Goal: Task Accomplishment & Management: Use online tool/utility

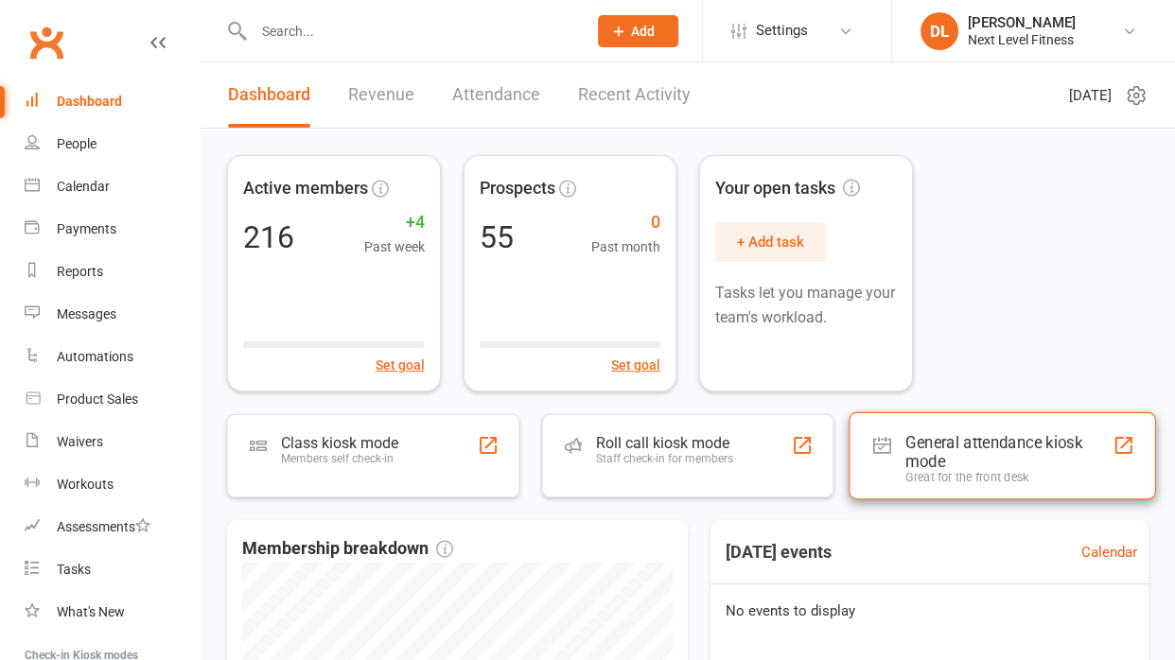
click at [1002, 453] on div "General attendance kiosk mode" at bounding box center [1008, 452] width 207 height 38
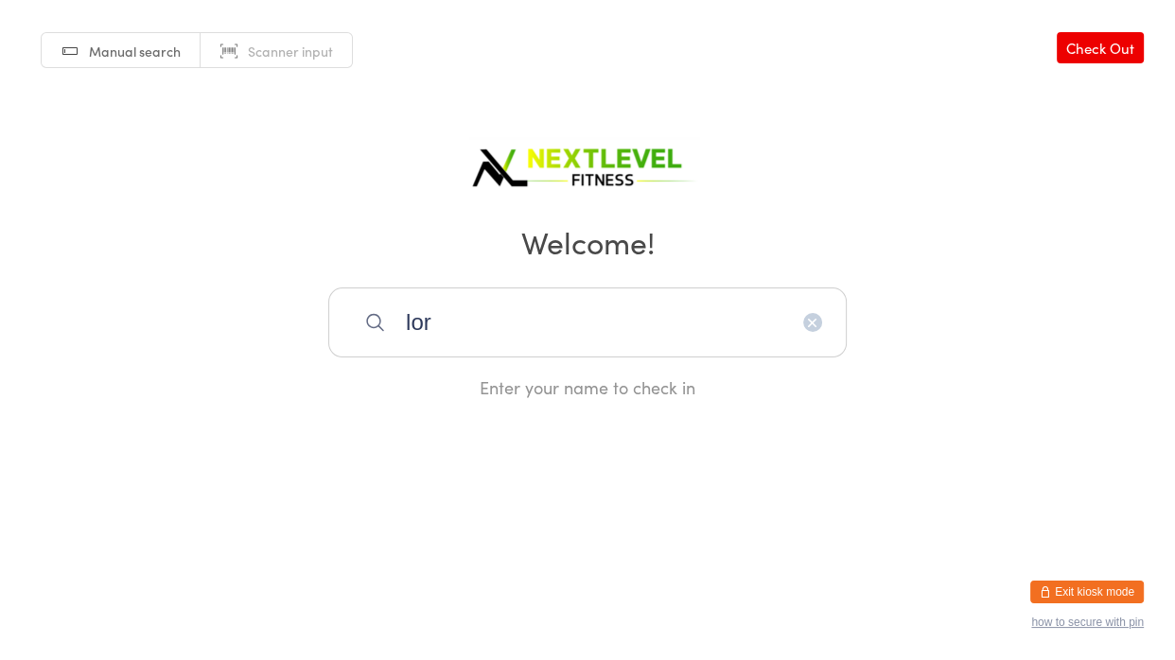
type input "lorr"
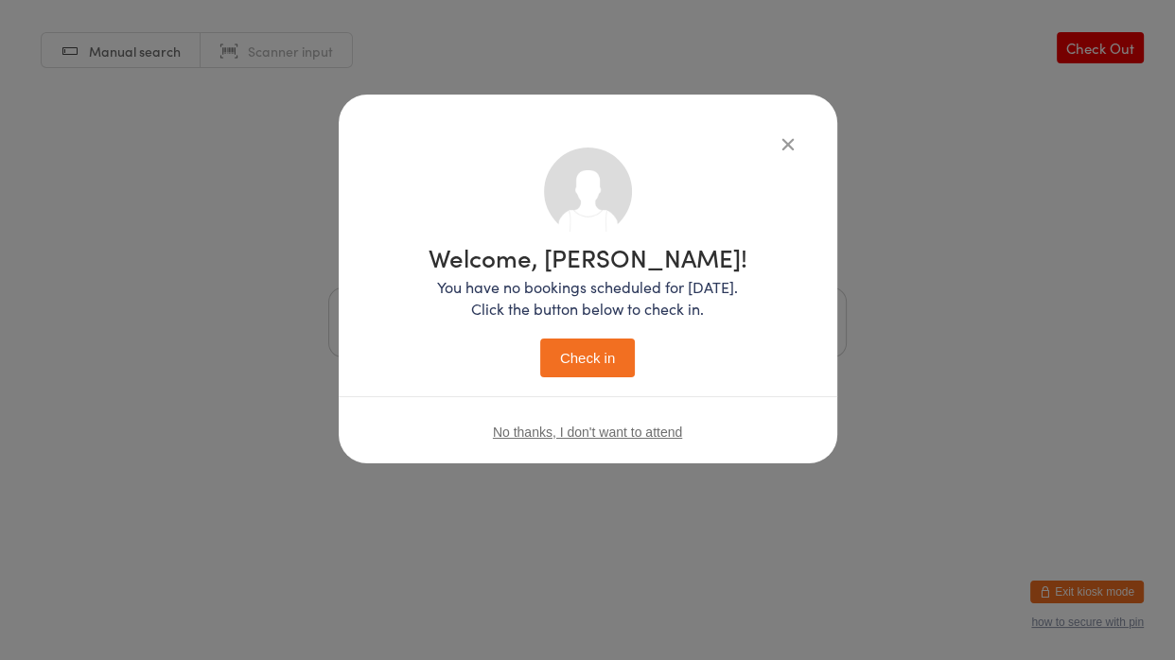
click at [540, 339] on button "Check in" at bounding box center [587, 358] width 95 height 39
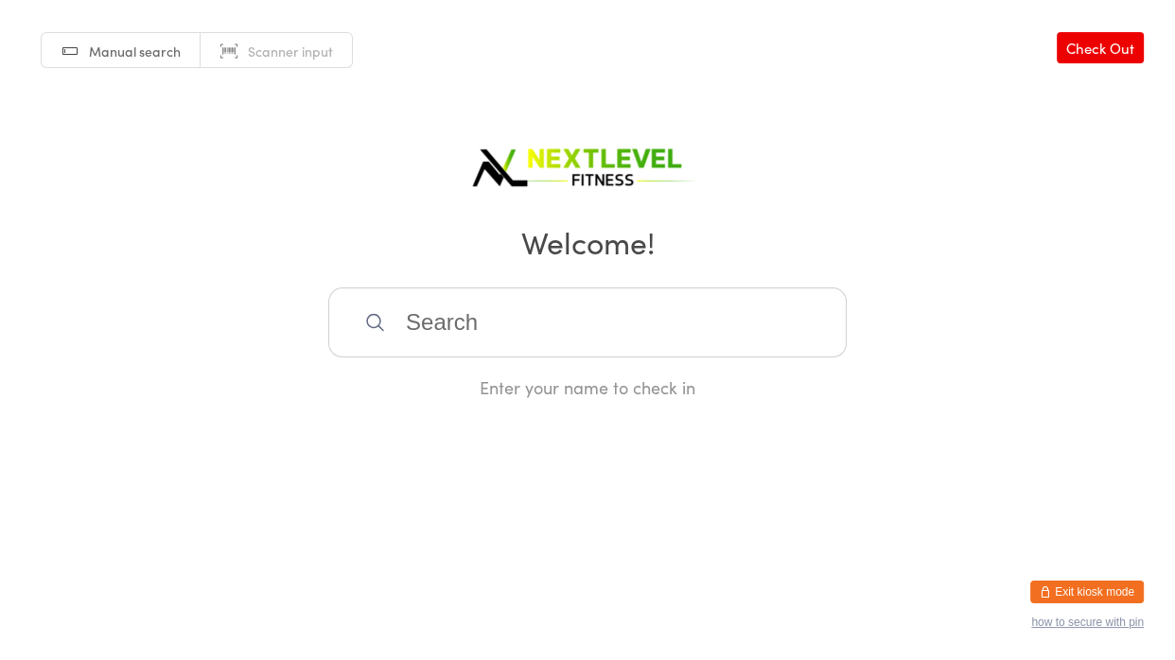
click at [525, 335] on input "search" at bounding box center [587, 322] width 518 height 70
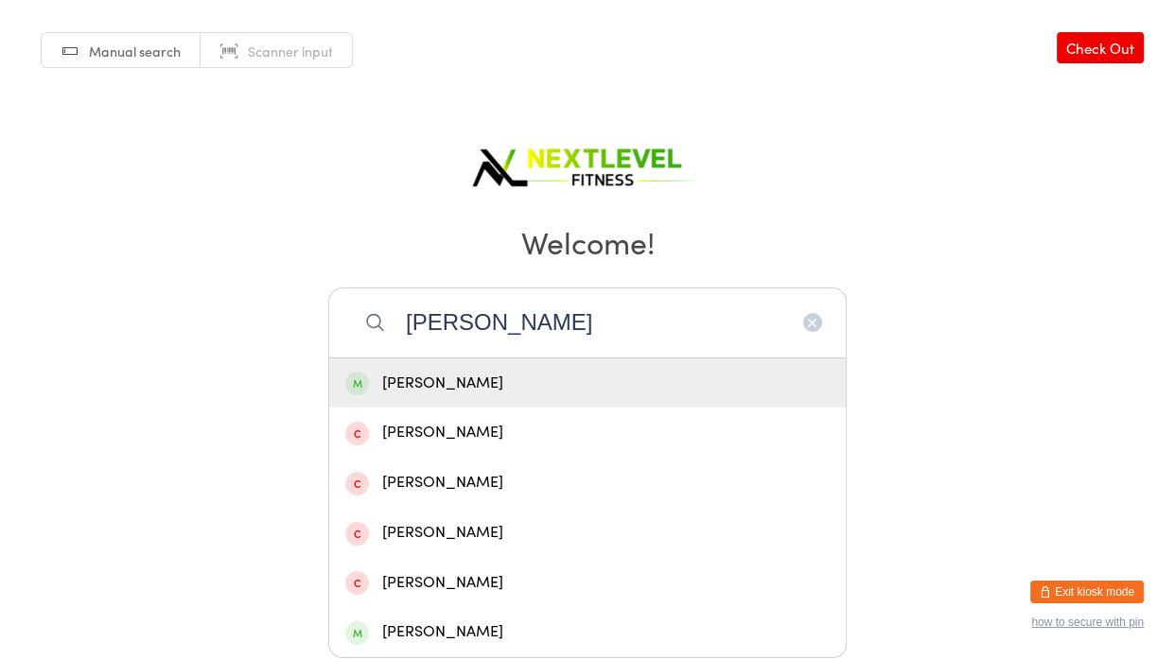
type input "[PERSON_NAME]"
click at [431, 380] on div "[PERSON_NAME]" at bounding box center [587, 384] width 484 height 26
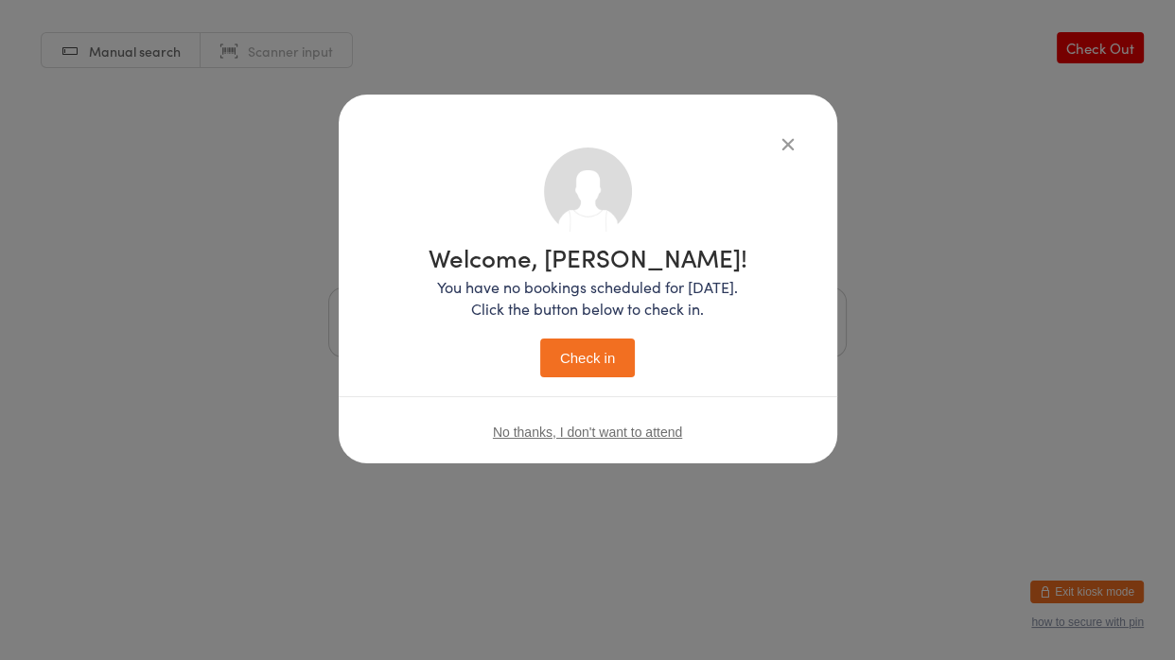
click at [598, 362] on button "Check in" at bounding box center [587, 358] width 95 height 39
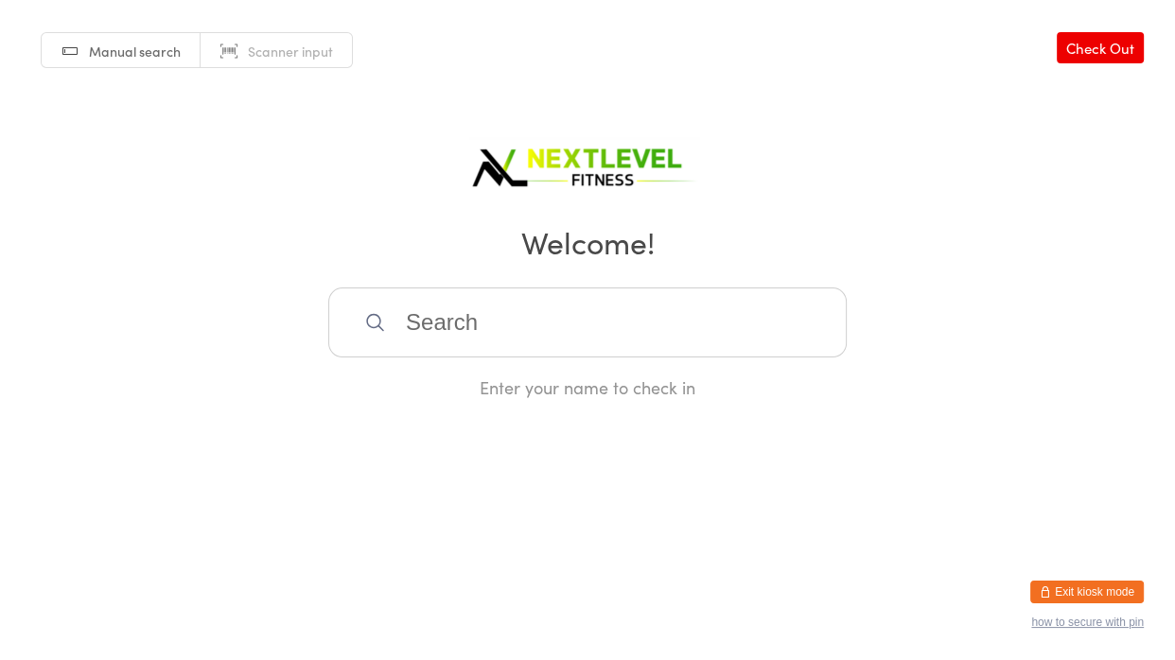
click at [512, 319] on input "search" at bounding box center [587, 322] width 518 height 70
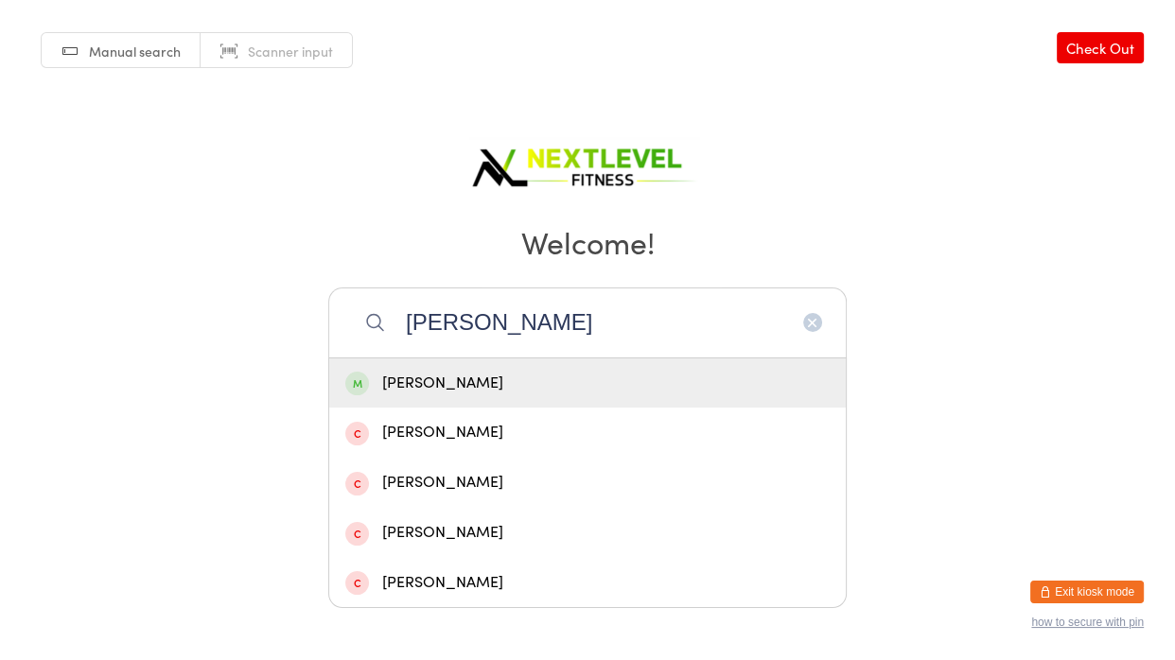
type input "[PERSON_NAME]"
click at [453, 390] on div "[PERSON_NAME]" at bounding box center [587, 384] width 484 height 26
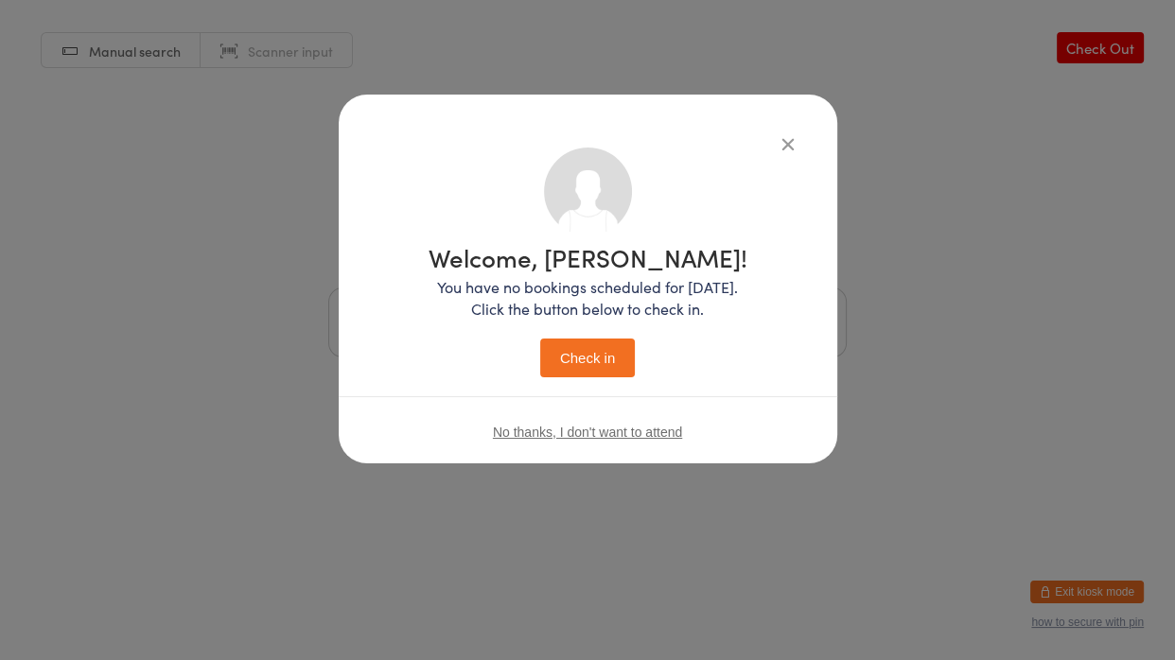
click at [585, 356] on button "Check in" at bounding box center [587, 358] width 95 height 39
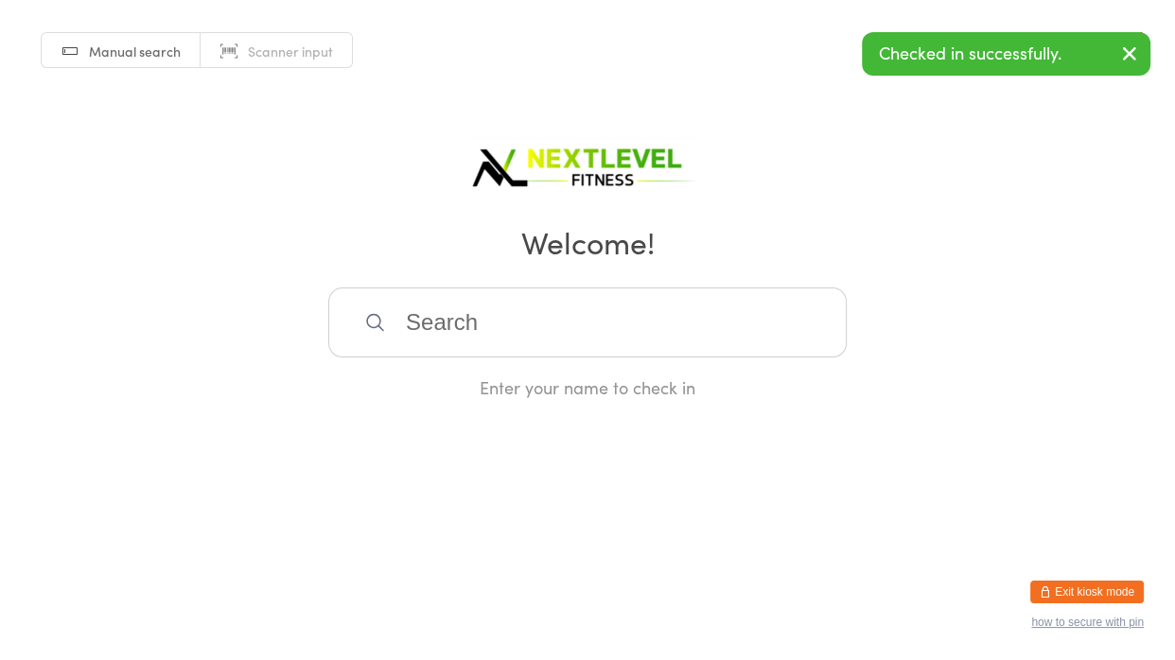
click at [497, 333] on input "search" at bounding box center [587, 322] width 518 height 70
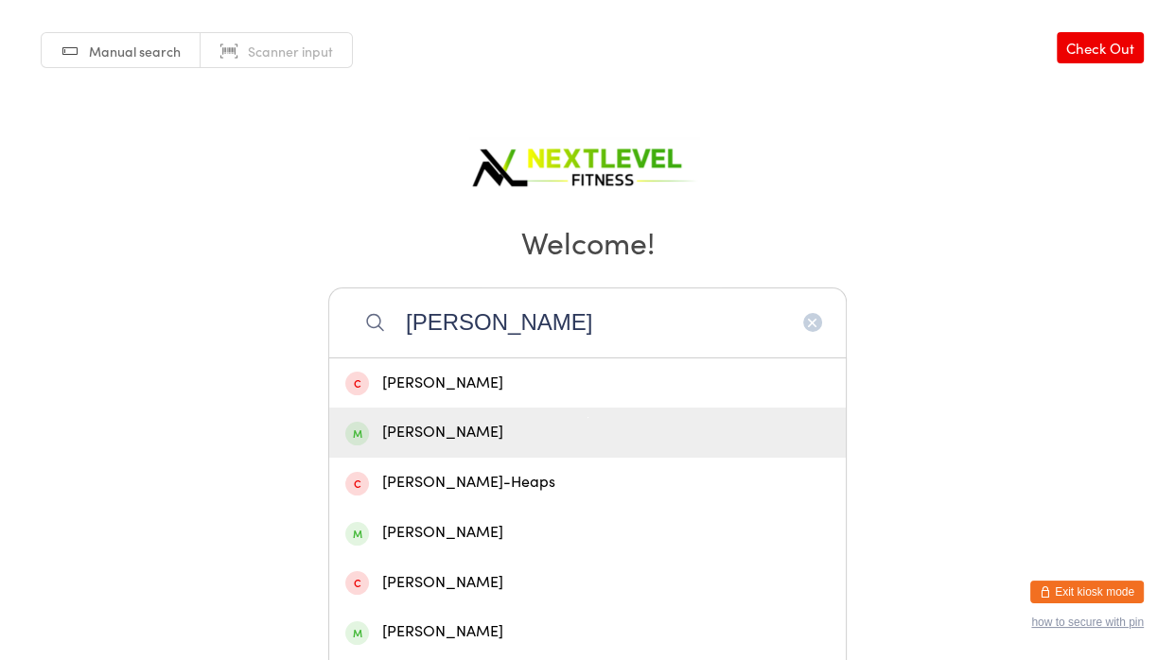
type input "[PERSON_NAME]"
click at [455, 428] on div "[PERSON_NAME]" at bounding box center [587, 433] width 484 height 26
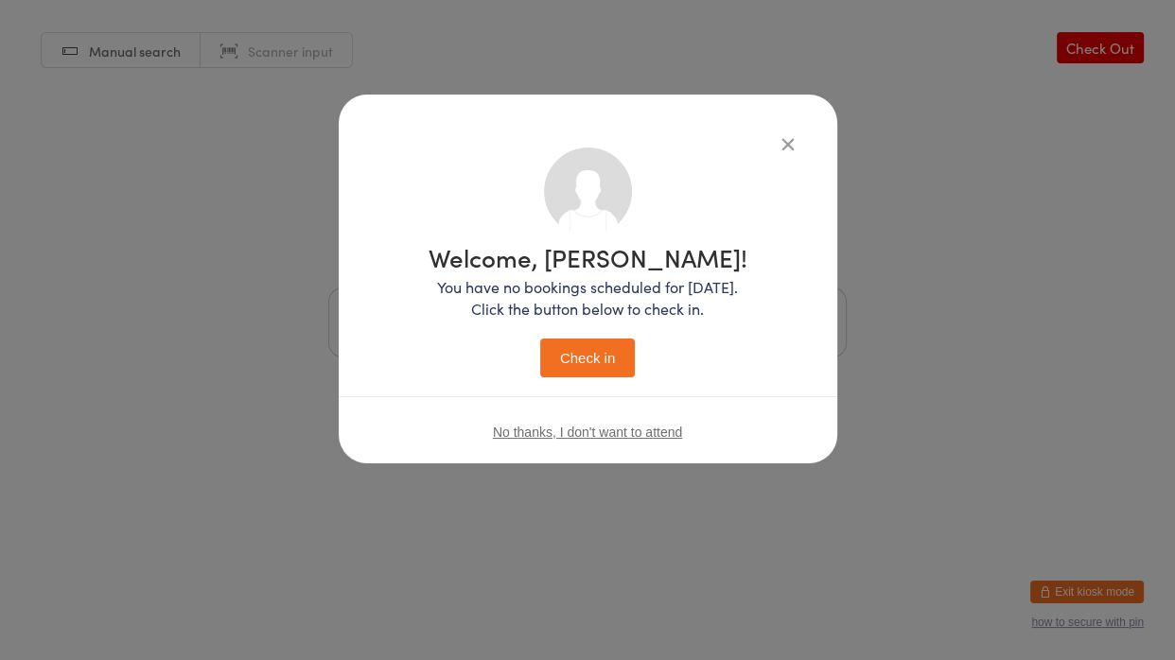
click at [606, 350] on button "Check in" at bounding box center [587, 358] width 95 height 39
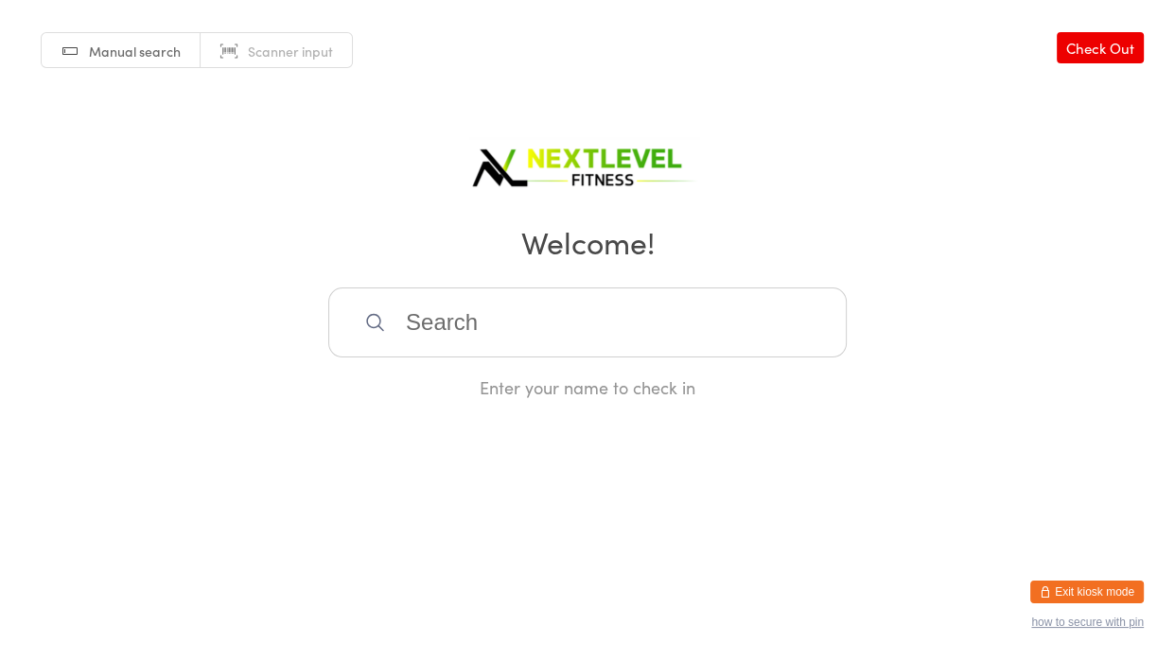
click at [606, 339] on input "search" at bounding box center [587, 322] width 518 height 70
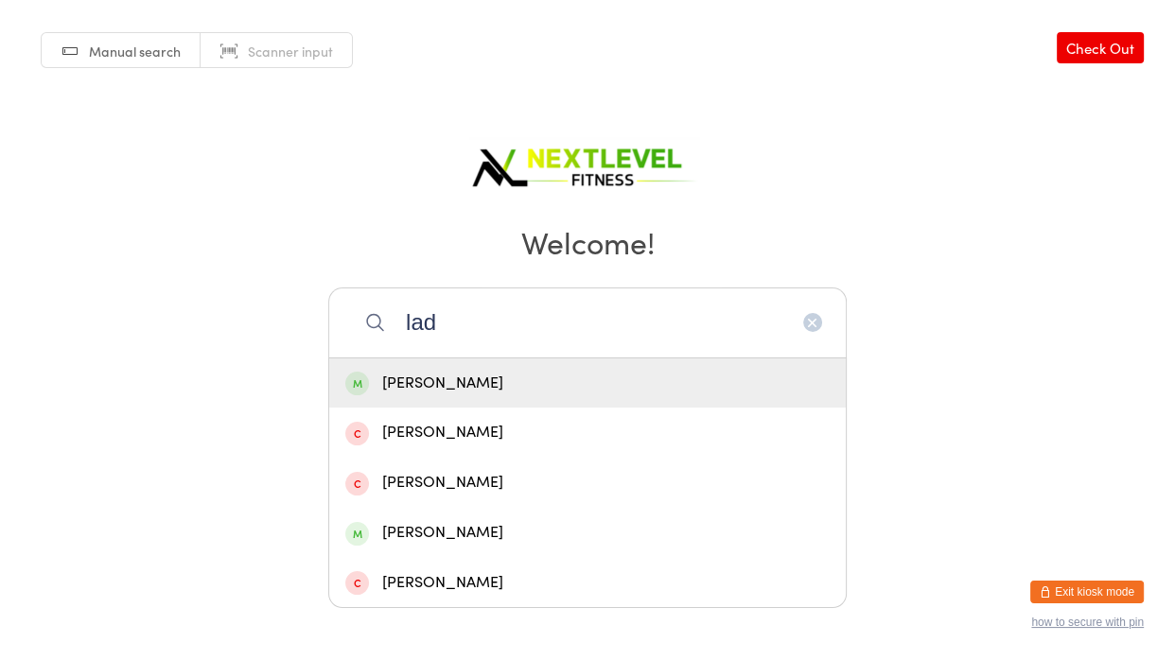
type input "lad"
click at [456, 389] on div "[PERSON_NAME]" at bounding box center [587, 384] width 484 height 26
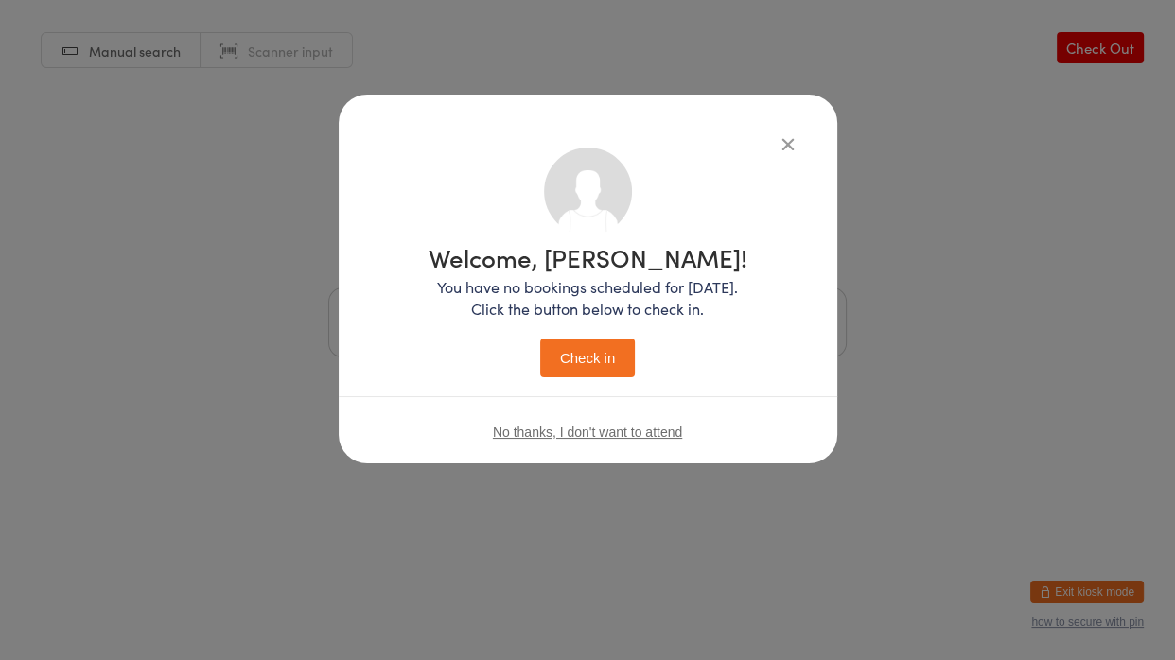
click at [566, 367] on button "Check in" at bounding box center [587, 358] width 95 height 39
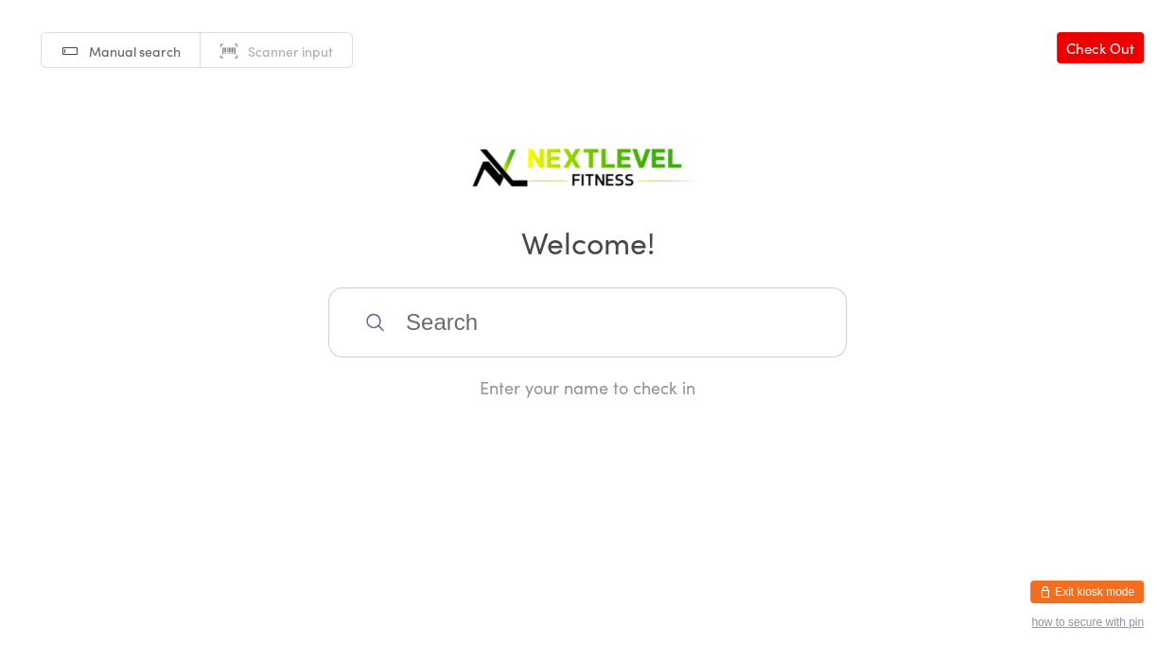
click at [533, 328] on input "search" at bounding box center [587, 322] width 518 height 70
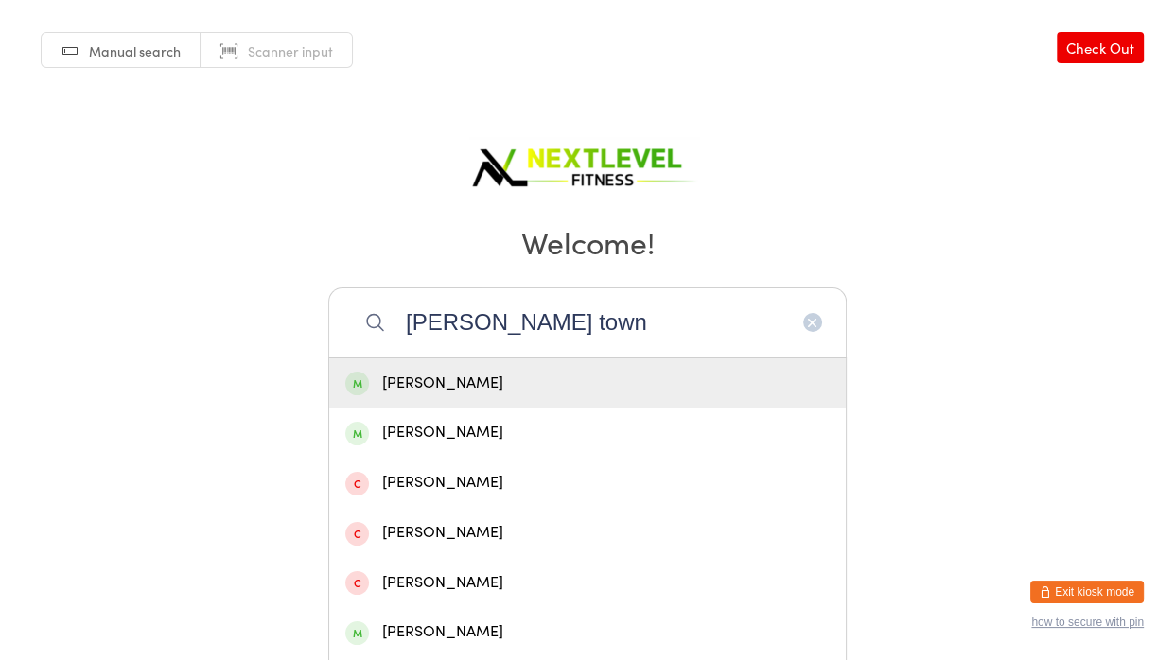
type input "[PERSON_NAME] town"
click at [447, 401] on div "[PERSON_NAME]" at bounding box center [587, 383] width 516 height 50
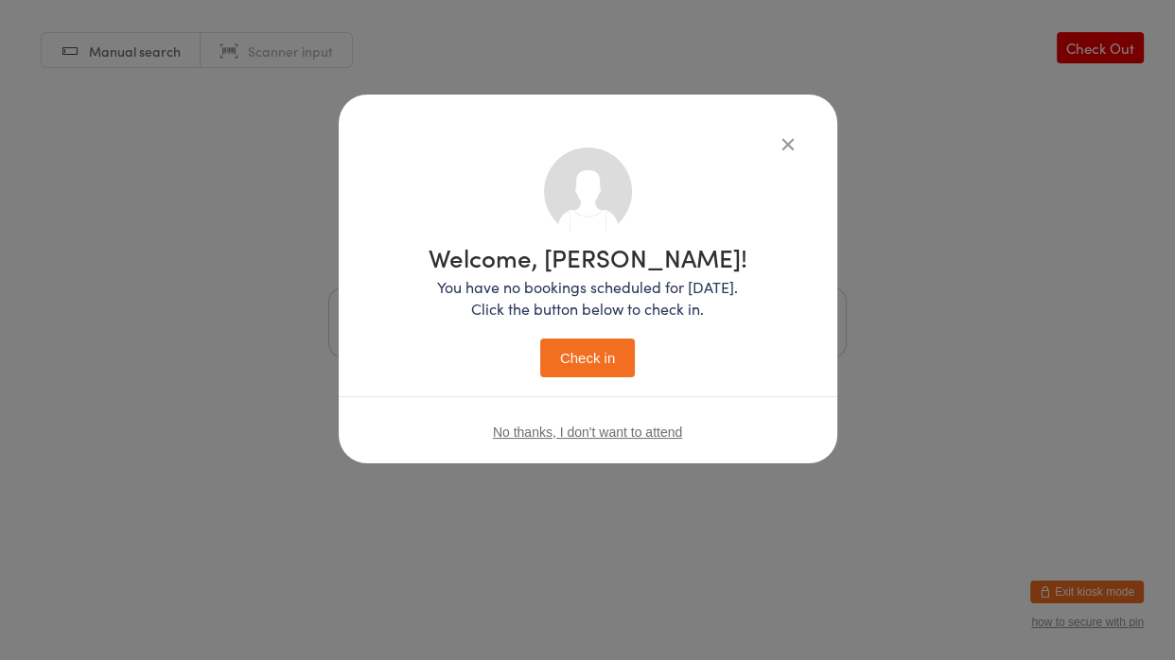
click at [605, 374] on button "Check in" at bounding box center [587, 358] width 95 height 39
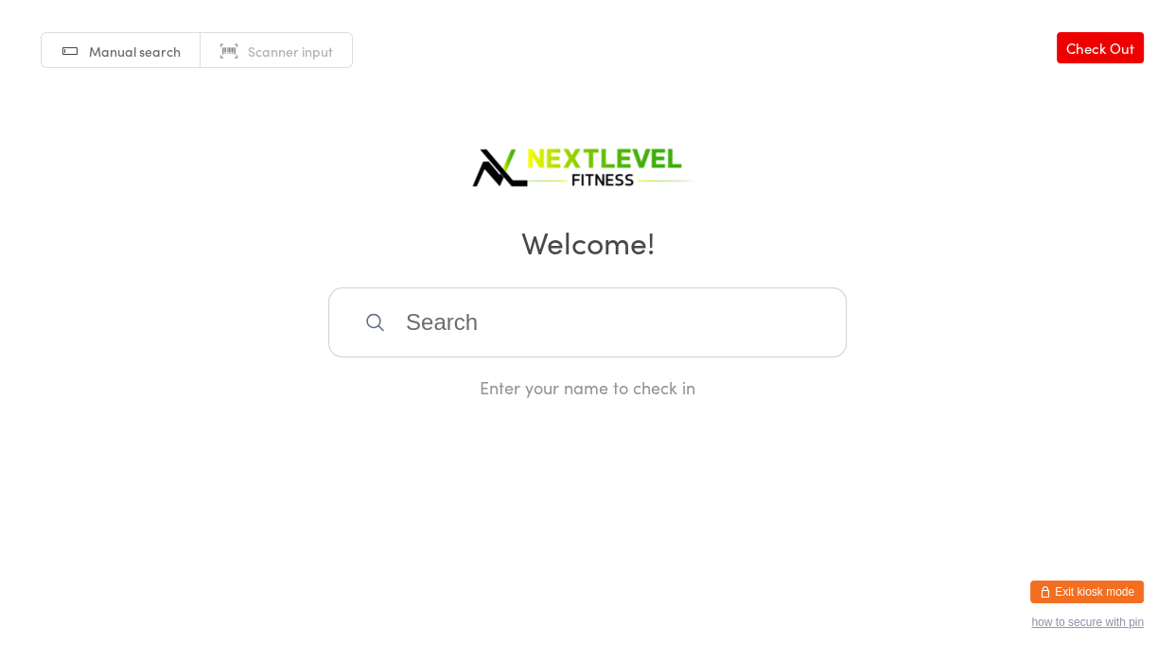
click at [595, 343] on input "search" at bounding box center [587, 322] width 518 height 70
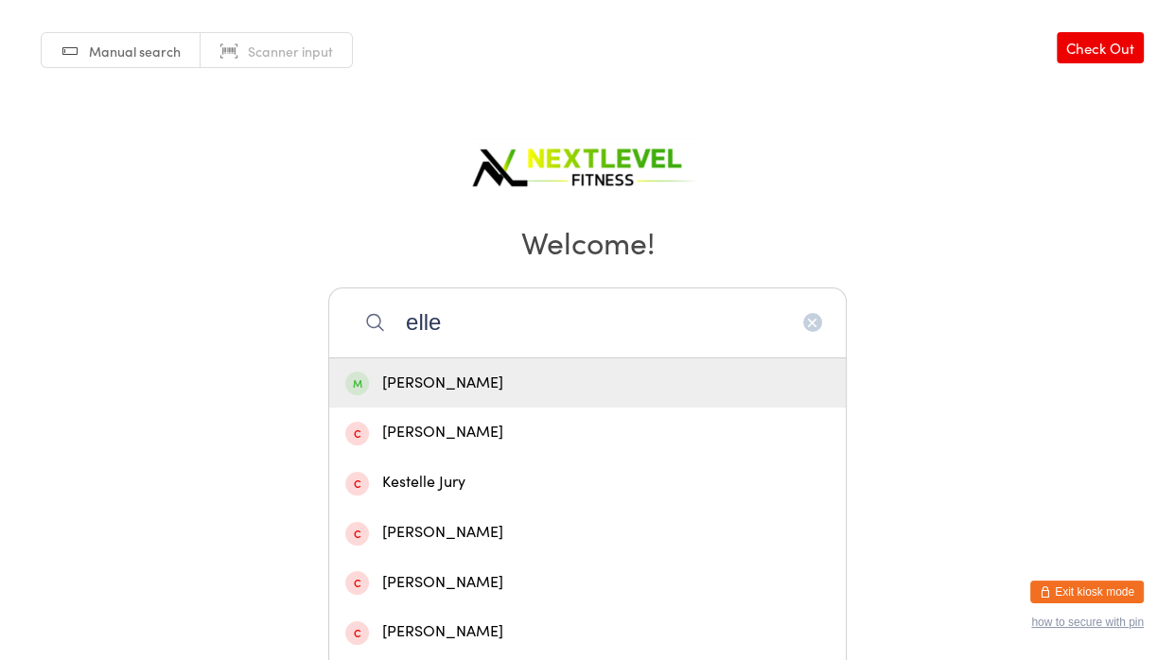
type input "elle"
click at [483, 382] on div "[PERSON_NAME]" at bounding box center [587, 384] width 484 height 26
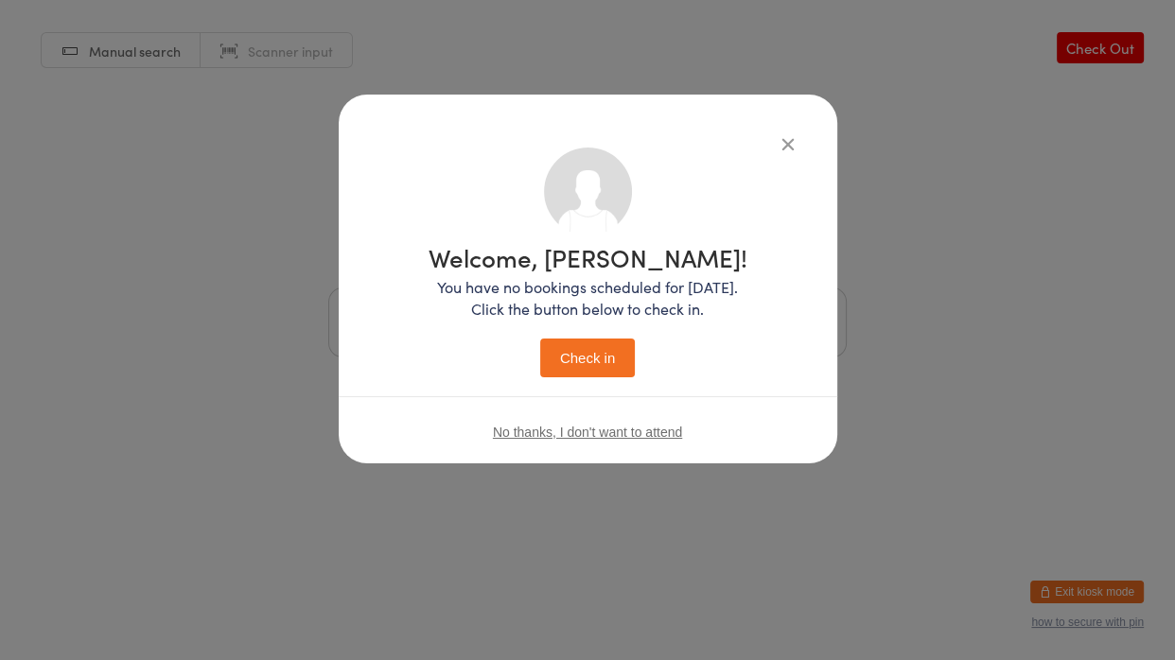
click at [570, 349] on button "Check in" at bounding box center [587, 358] width 95 height 39
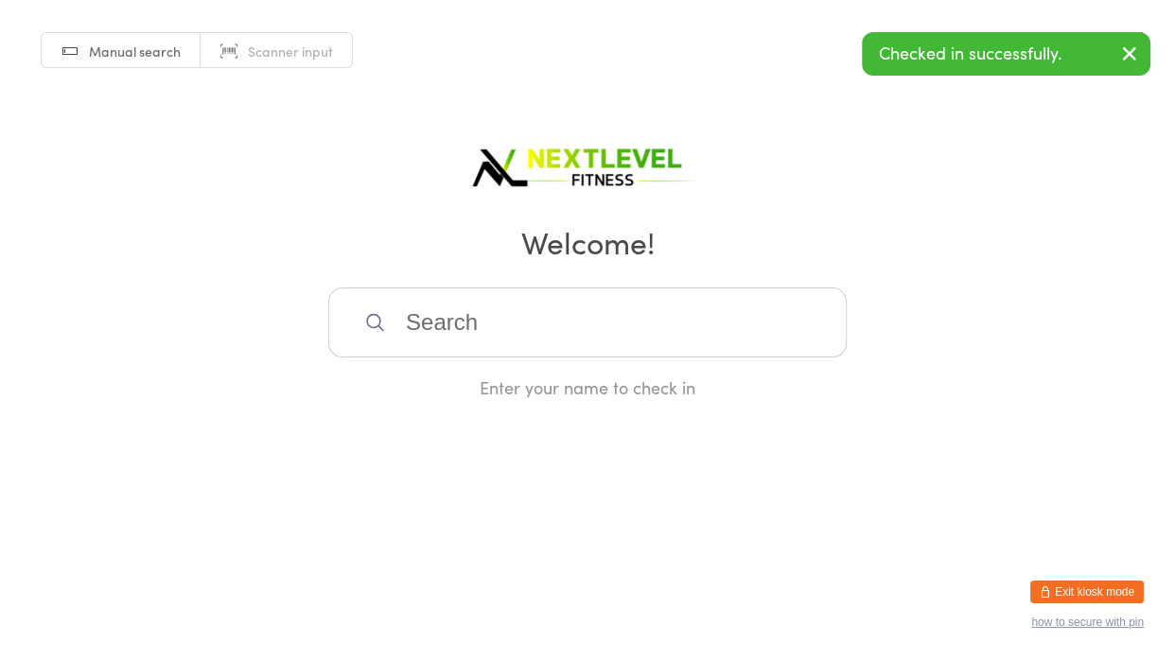
click at [570, 349] on input "search" at bounding box center [587, 322] width 518 height 70
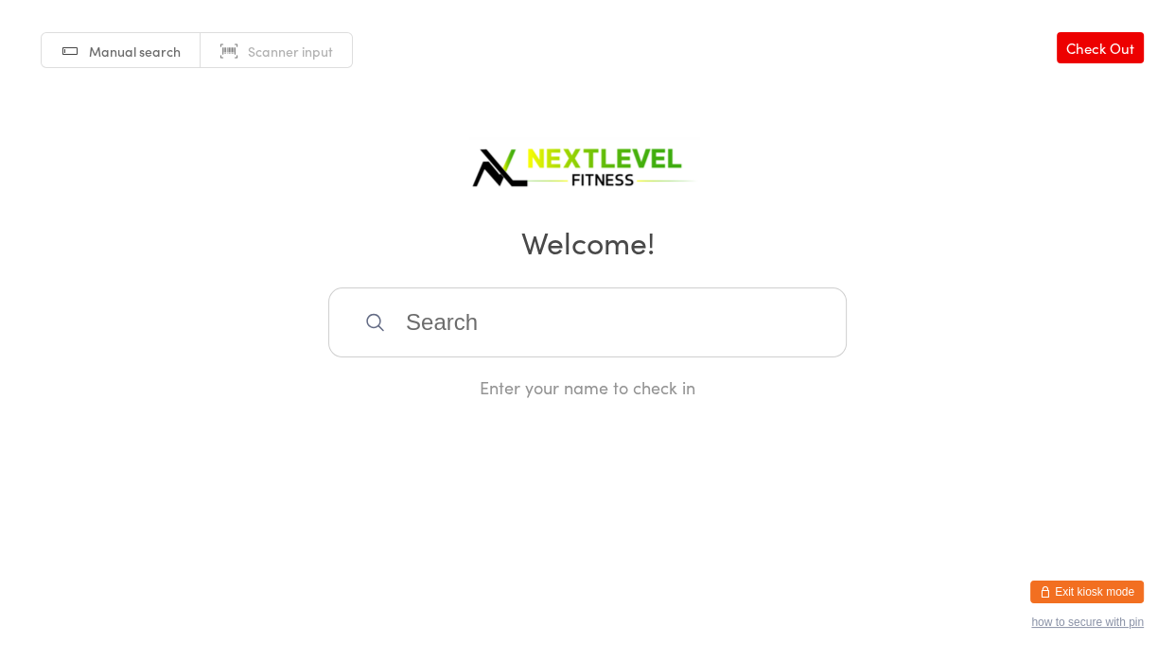
type input "b"
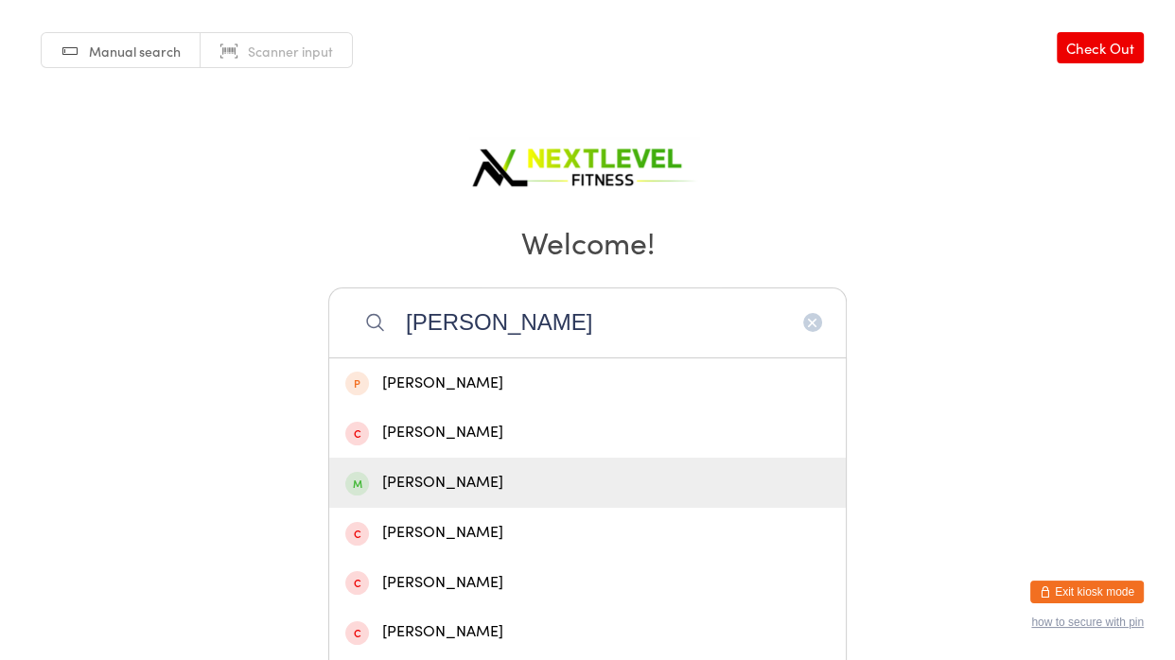
type input "[PERSON_NAME]"
click at [460, 469] on div "[PERSON_NAME]" at bounding box center [587, 483] width 516 height 50
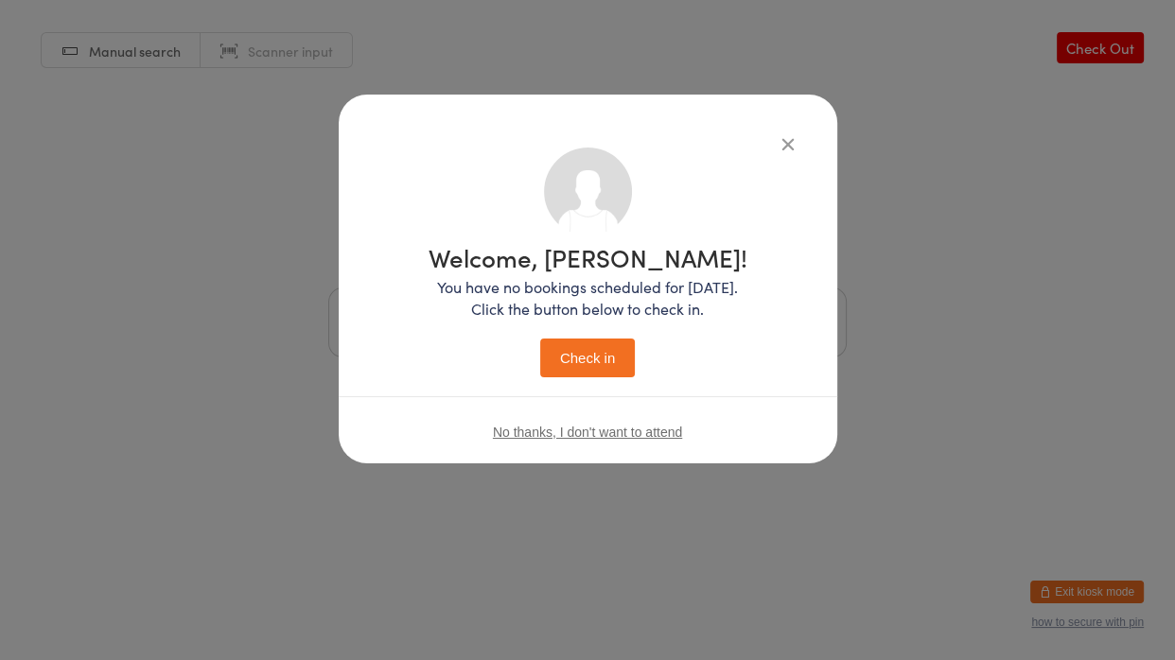
click at [575, 373] on button "Check in" at bounding box center [587, 358] width 95 height 39
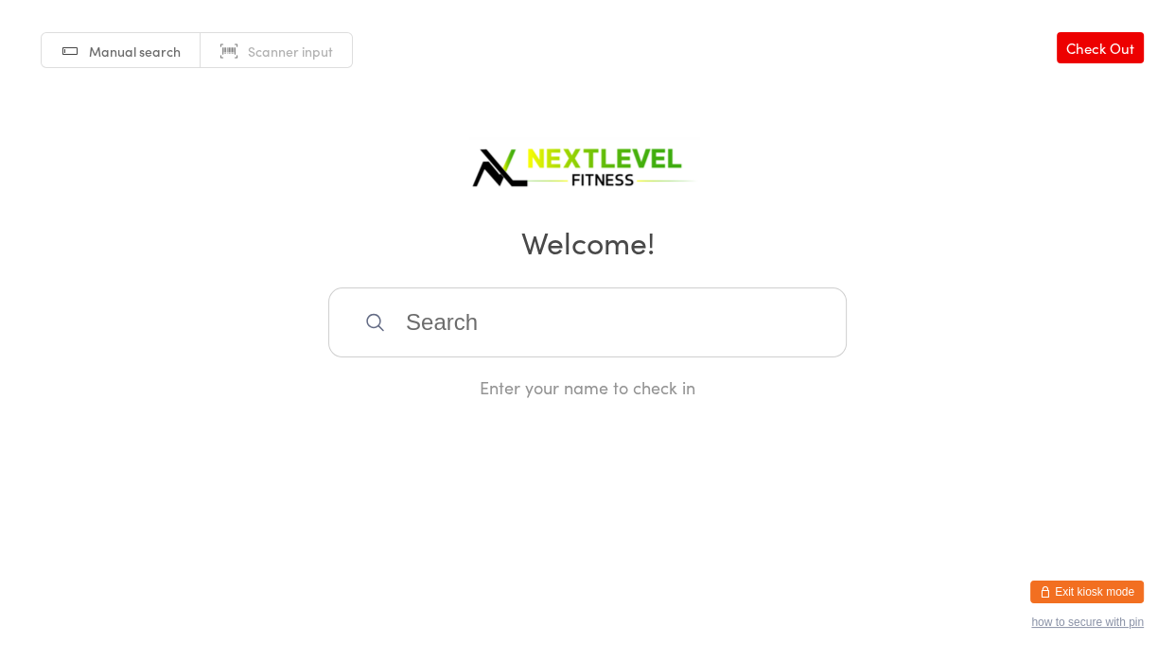
click at [564, 320] on input "search" at bounding box center [587, 322] width 518 height 70
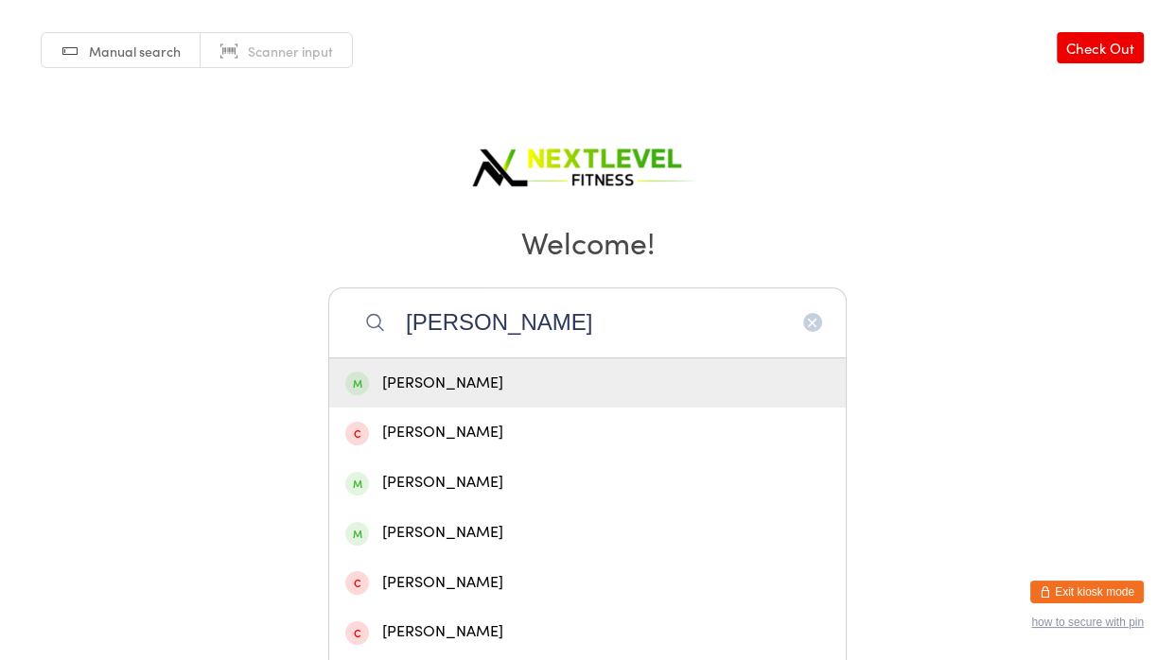
type input "[PERSON_NAME]"
click at [431, 378] on div "[PERSON_NAME]" at bounding box center [587, 384] width 484 height 26
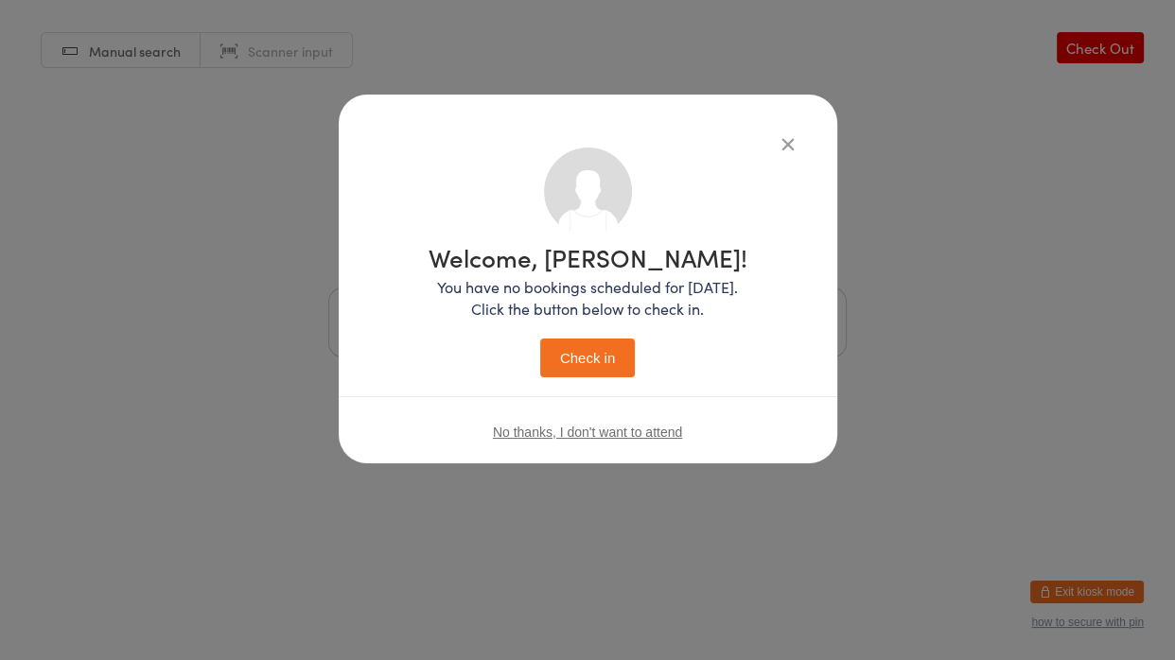
click at [583, 367] on button "Check in" at bounding box center [587, 358] width 95 height 39
